Goal: Obtain resource: Obtain resource

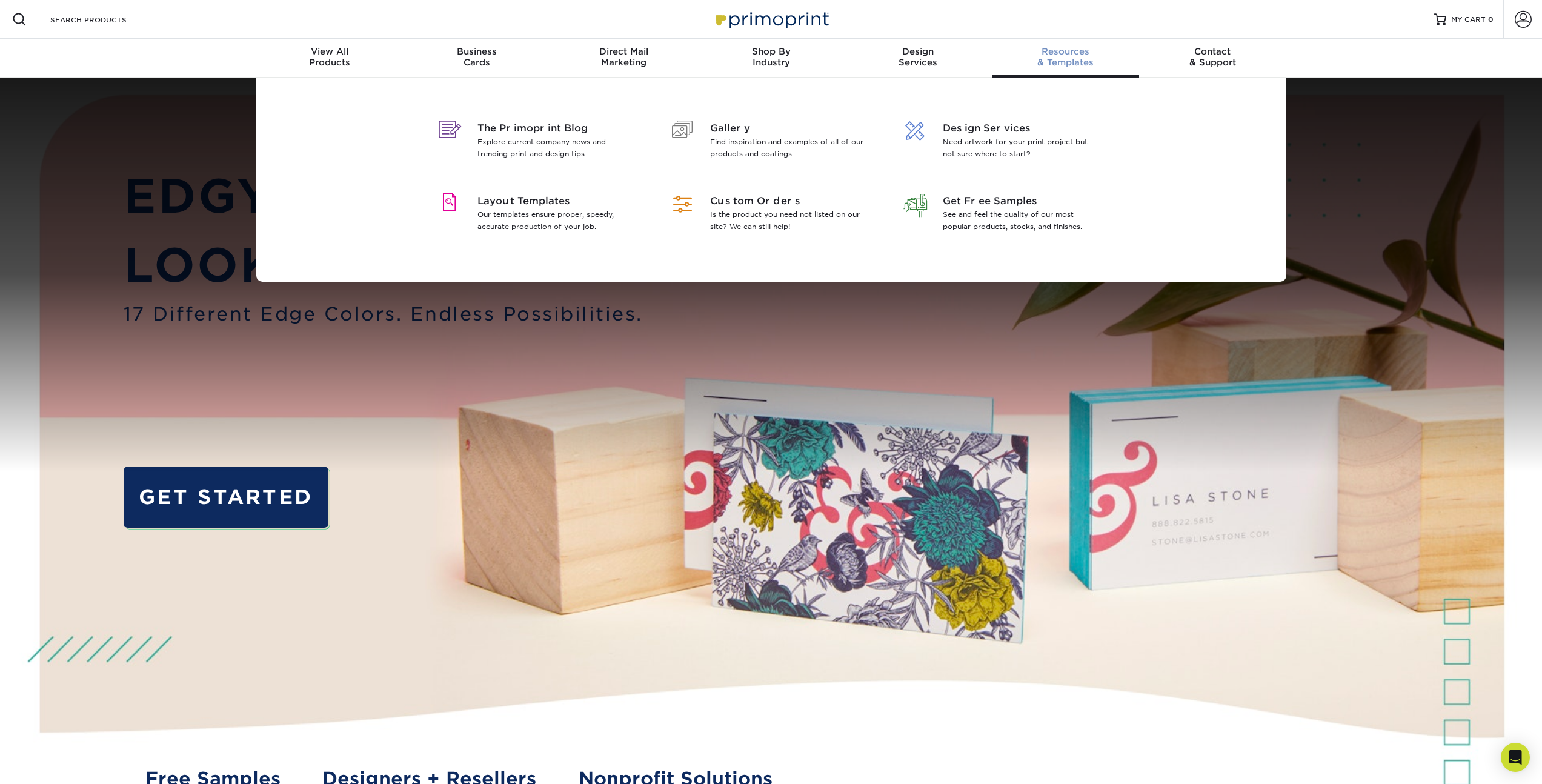
click at [1071, 68] on link "Resources & Templates" at bounding box center [1065, 58] width 148 height 38
click at [543, 196] on span "Layout Templates" at bounding box center [556, 201] width 157 height 15
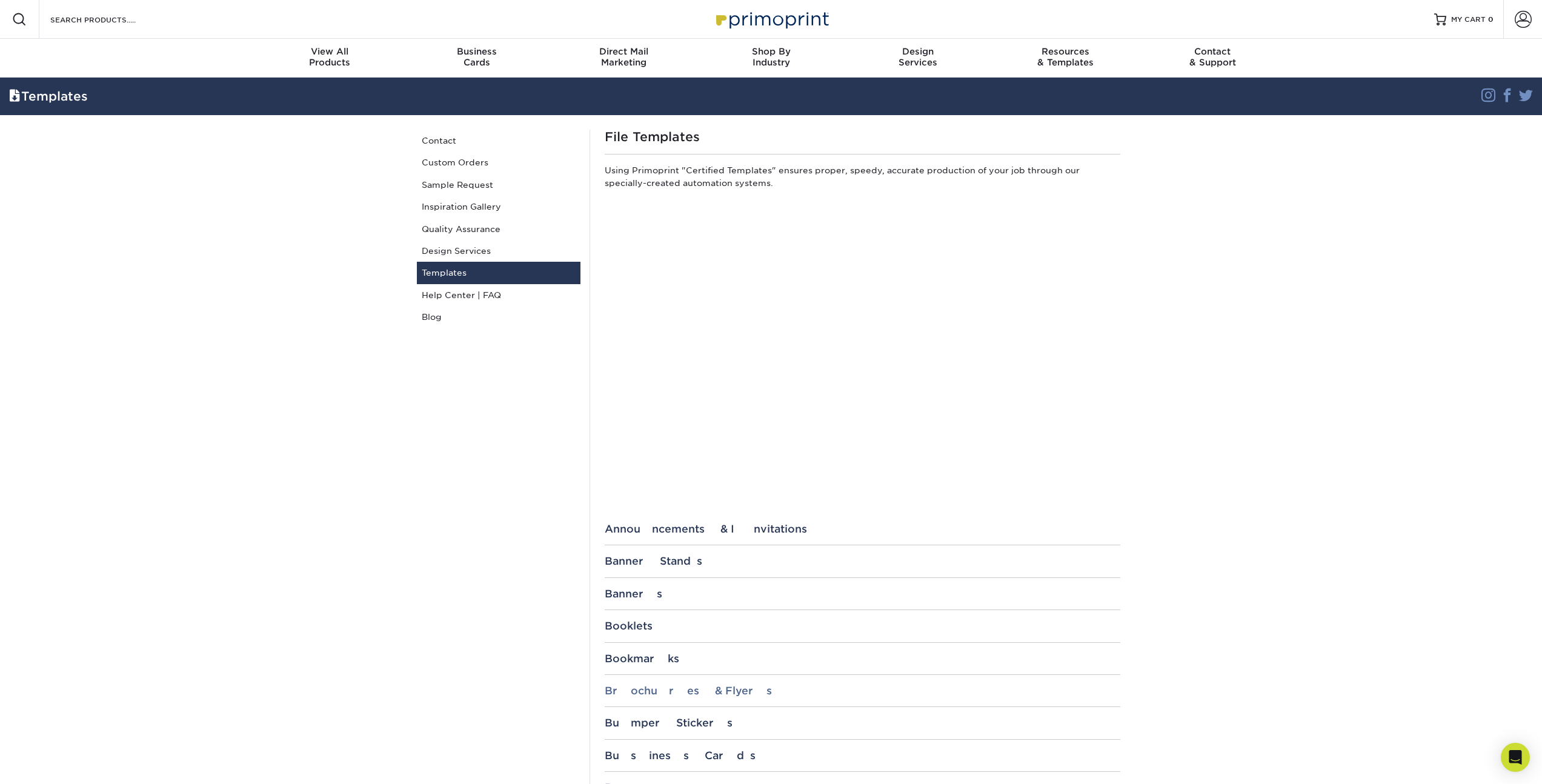
click at [633, 688] on div "Brochures & Flyers" at bounding box center [862, 691] width 515 height 12
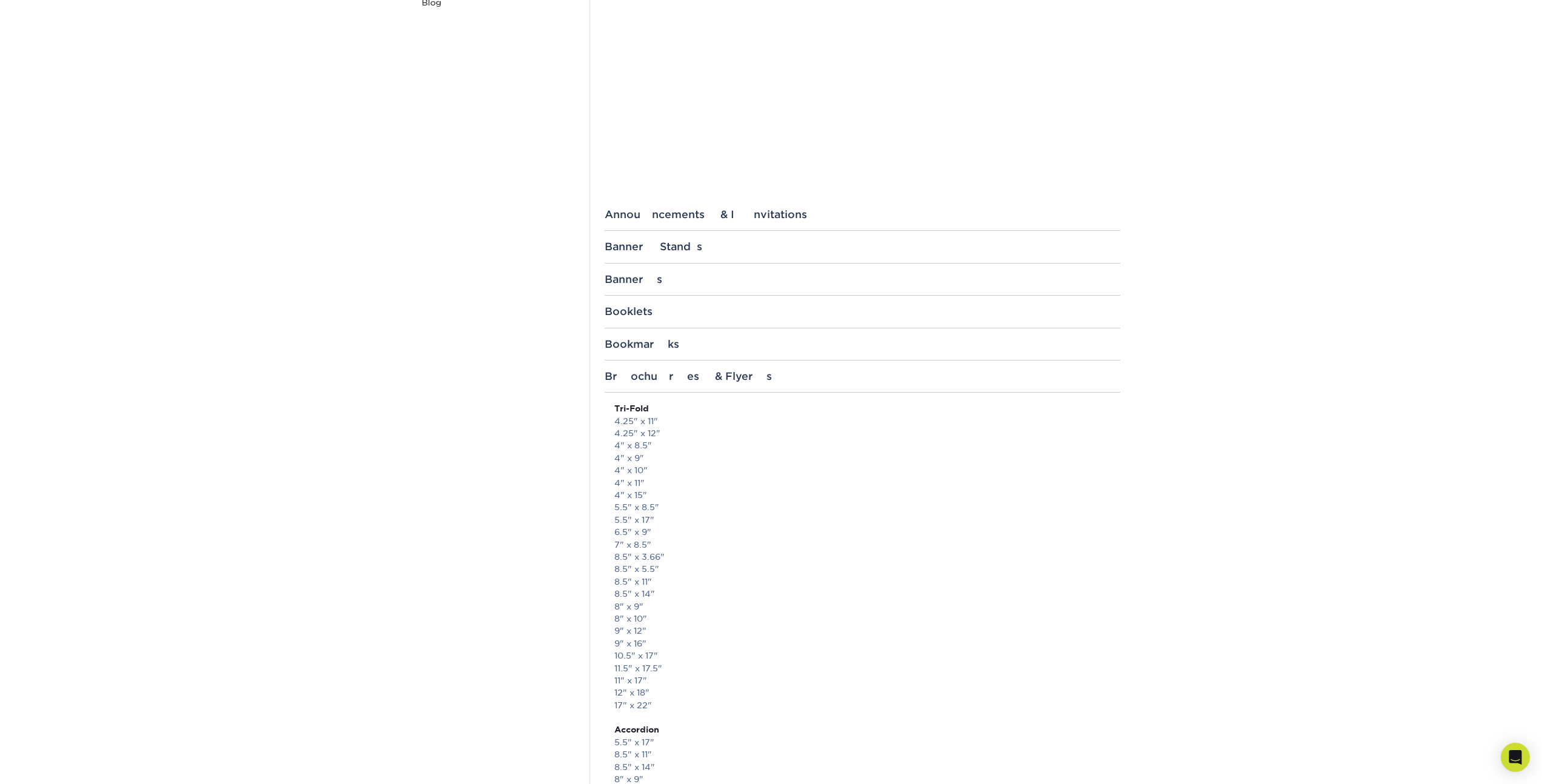
scroll to position [316, 0]
click at [656, 554] on link "8.5" x 3.66"" at bounding box center [640, 554] width 51 height 10
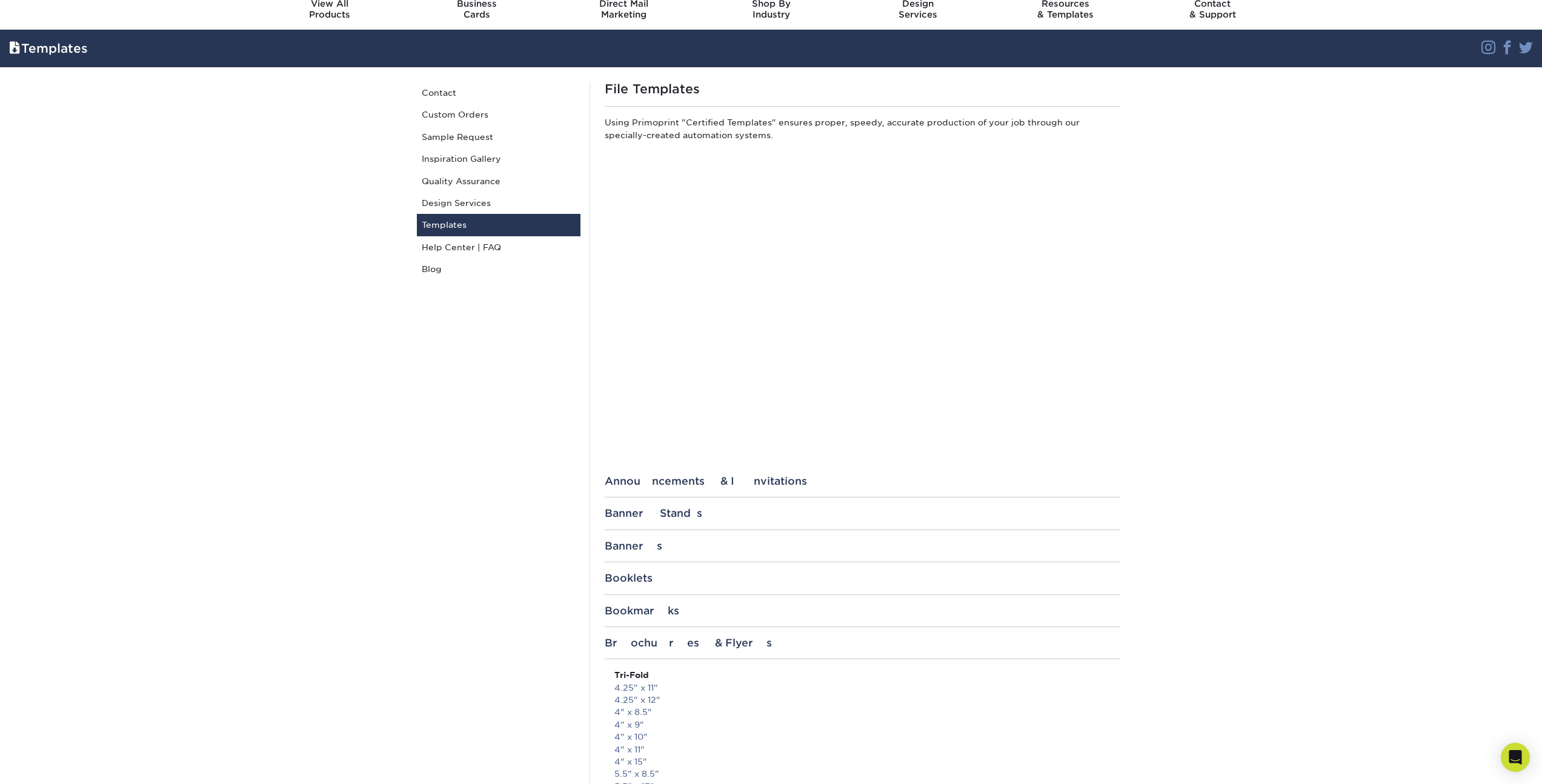
scroll to position [0, 0]
